Goal: Transaction & Acquisition: Purchase product/service

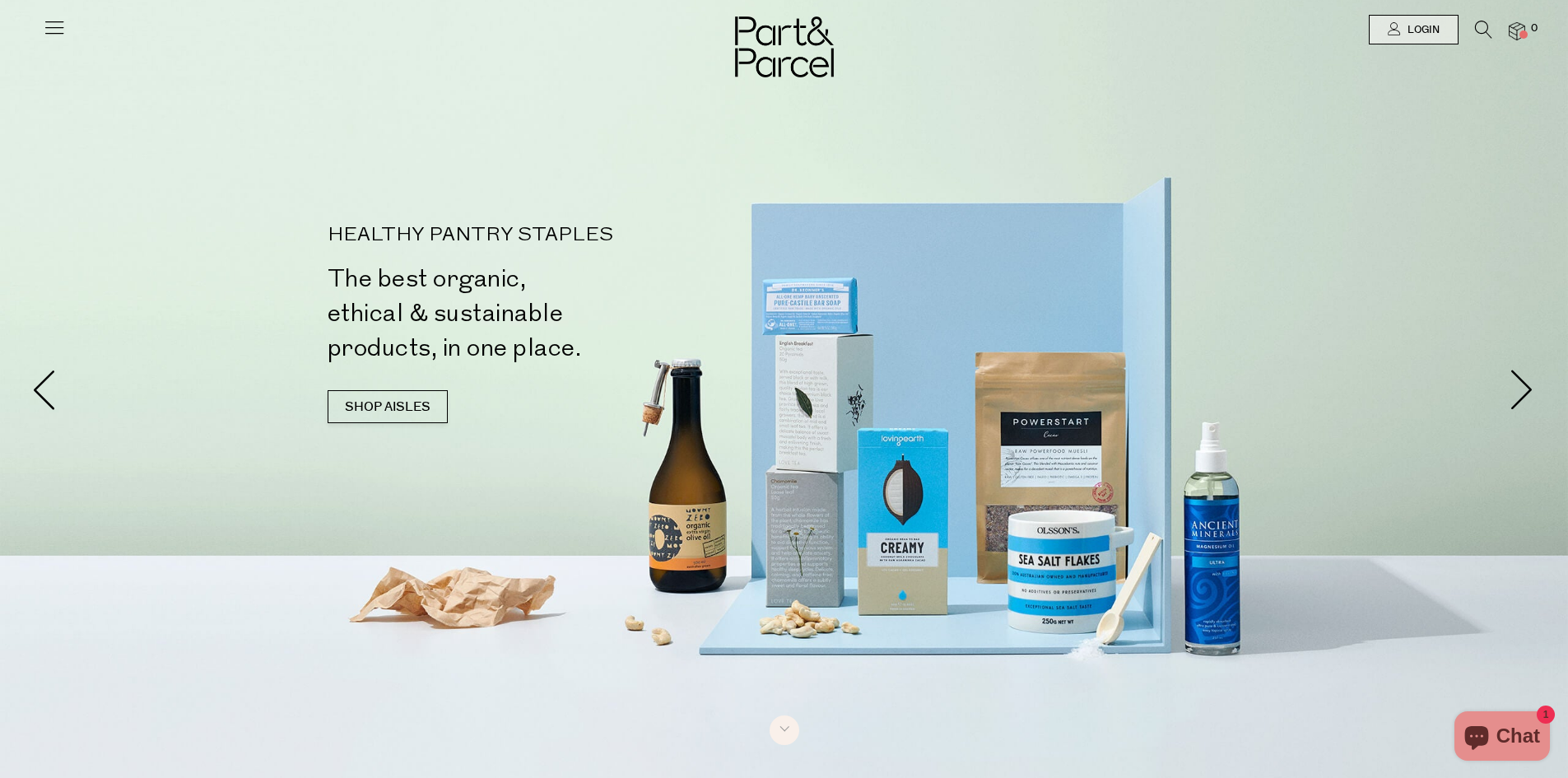
click at [38, 26] on div at bounding box center [784, 29] width 1568 height 59
click at [55, 29] on icon at bounding box center [55, 27] width 24 height 24
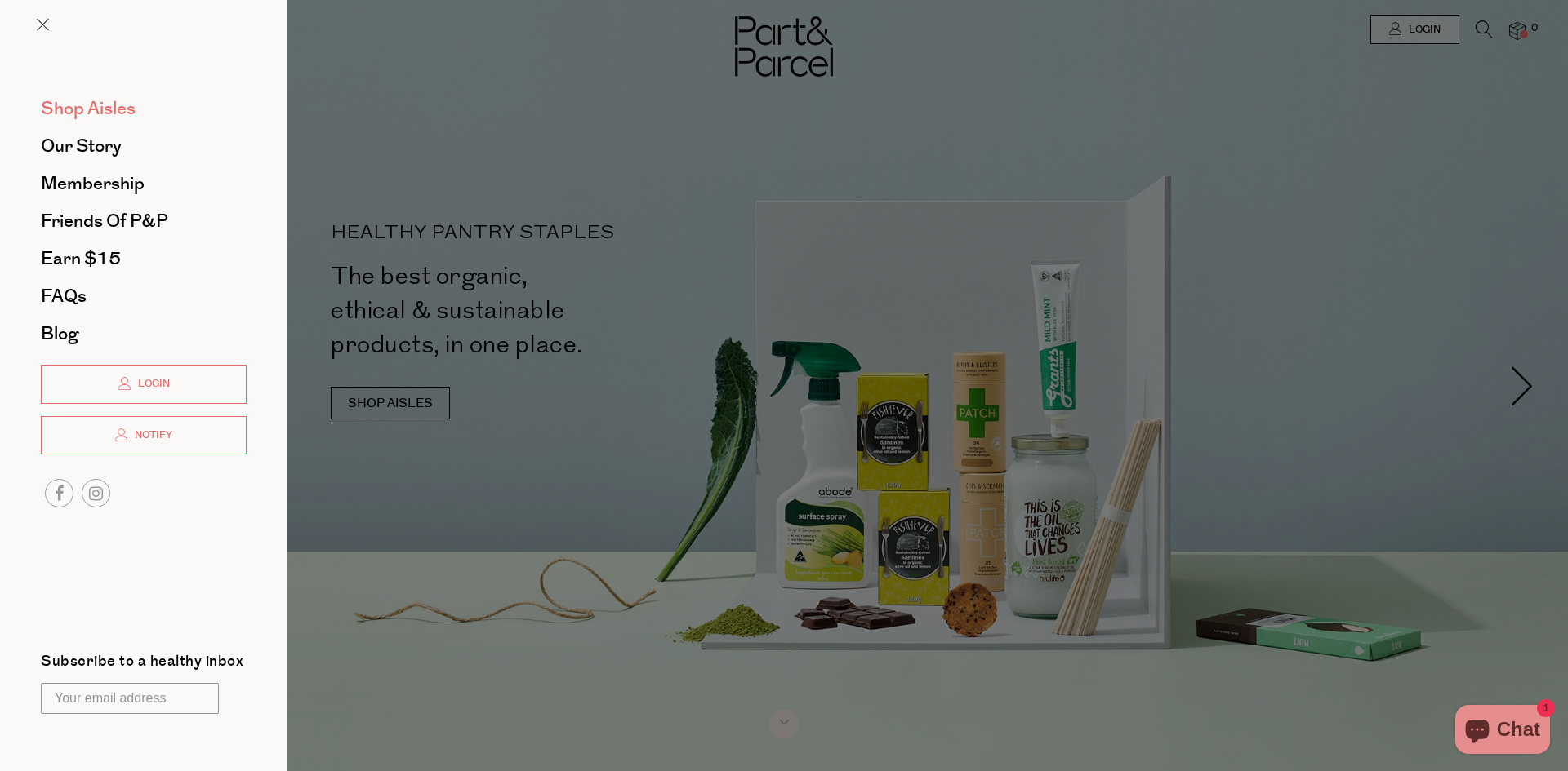
click at [93, 105] on span "Shop Aisles" at bounding box center [89, 108] width 95 height 26
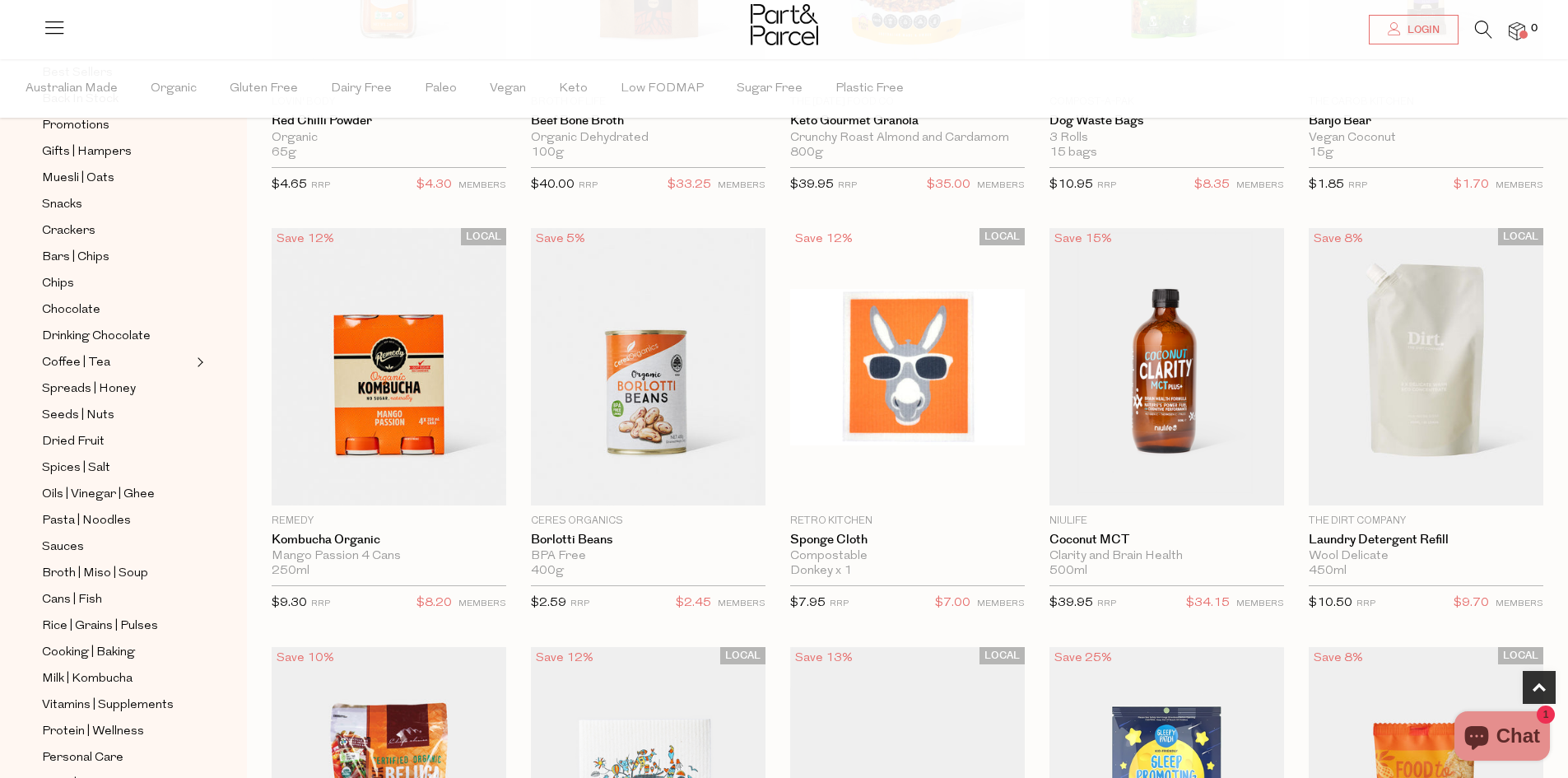
scroll to position [247, 0]
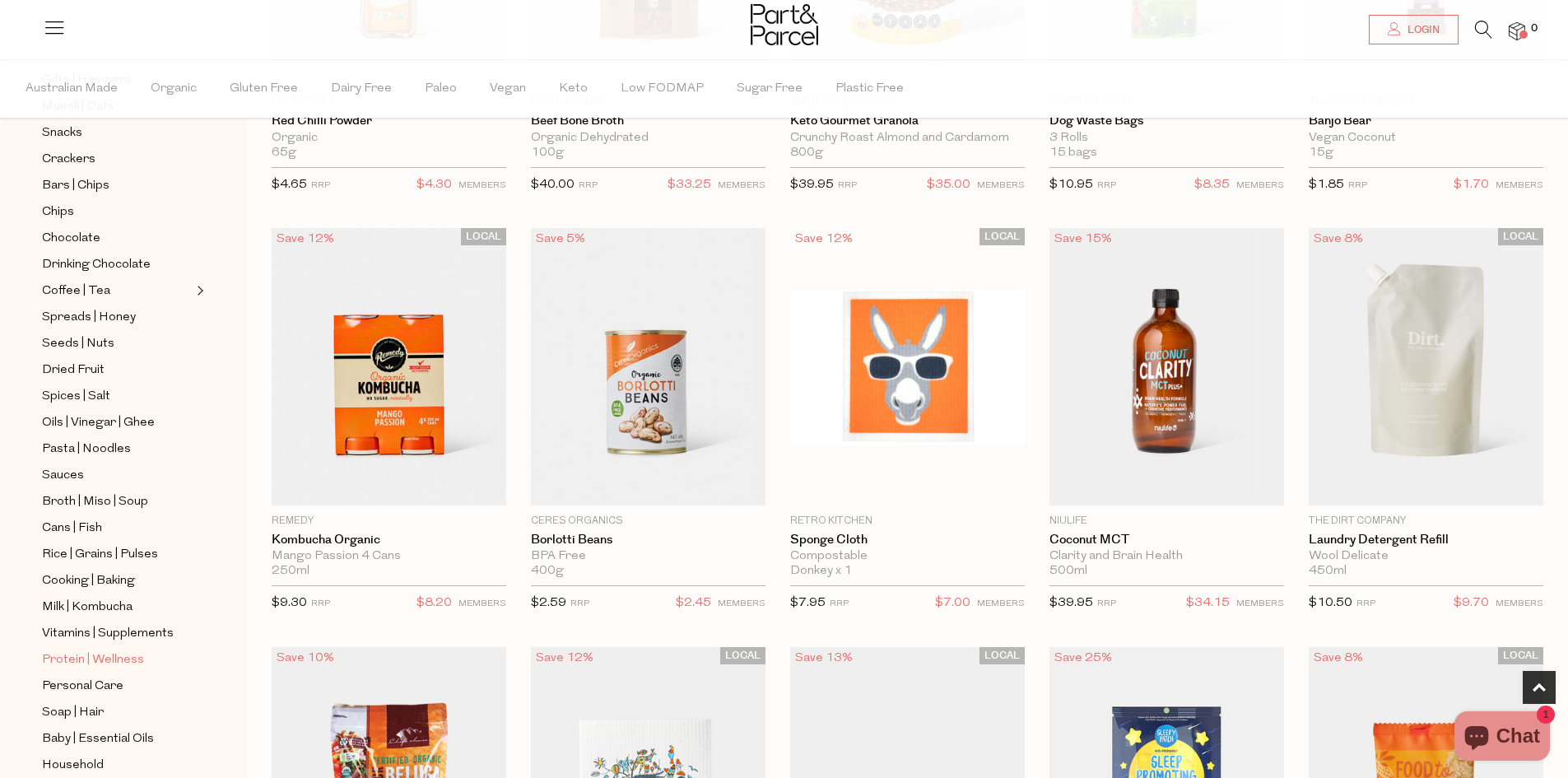
click at [111, 650] on span "Protein | Wellness" at bounding box center [93, 659] width 103 height 20
